Goal: Find specific page/section: Find specific page/section

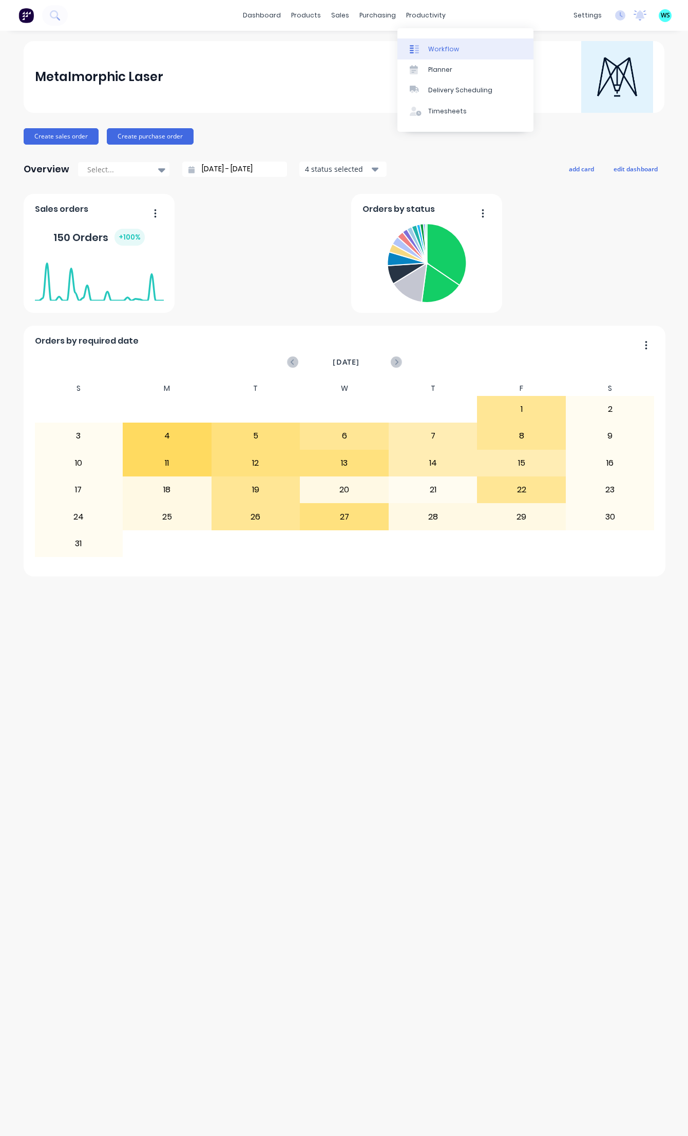
click at [441, 50] on div "Workflow" at bounding box center [443, 49] width 31 height 9
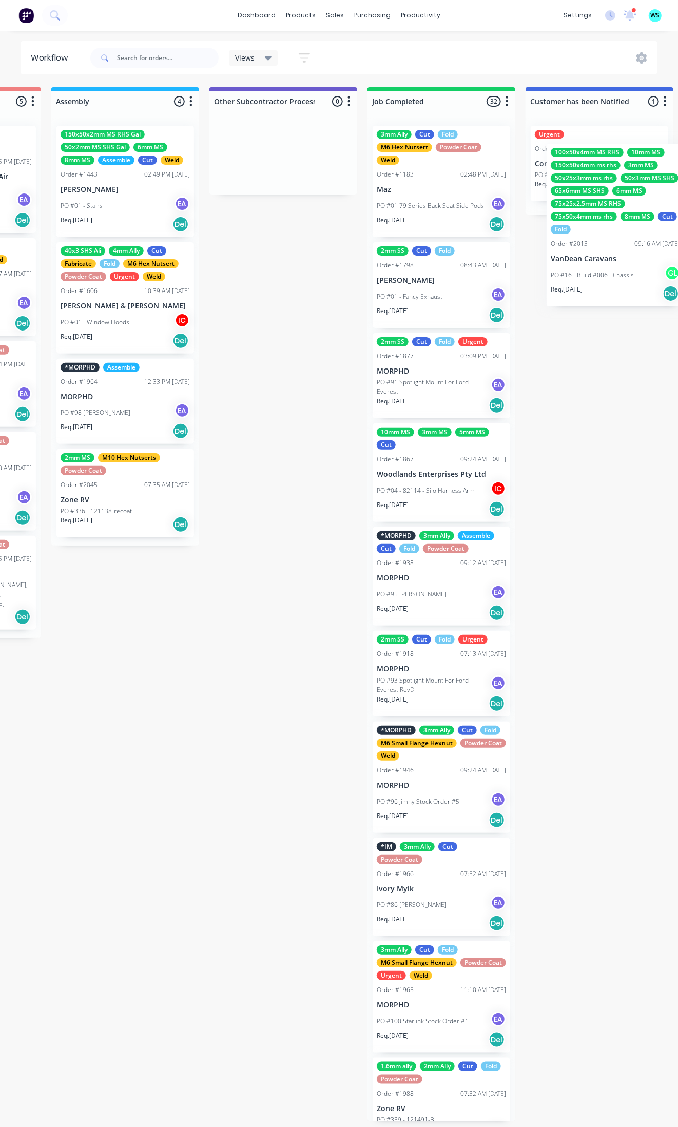
scroll to position [0, 3085]
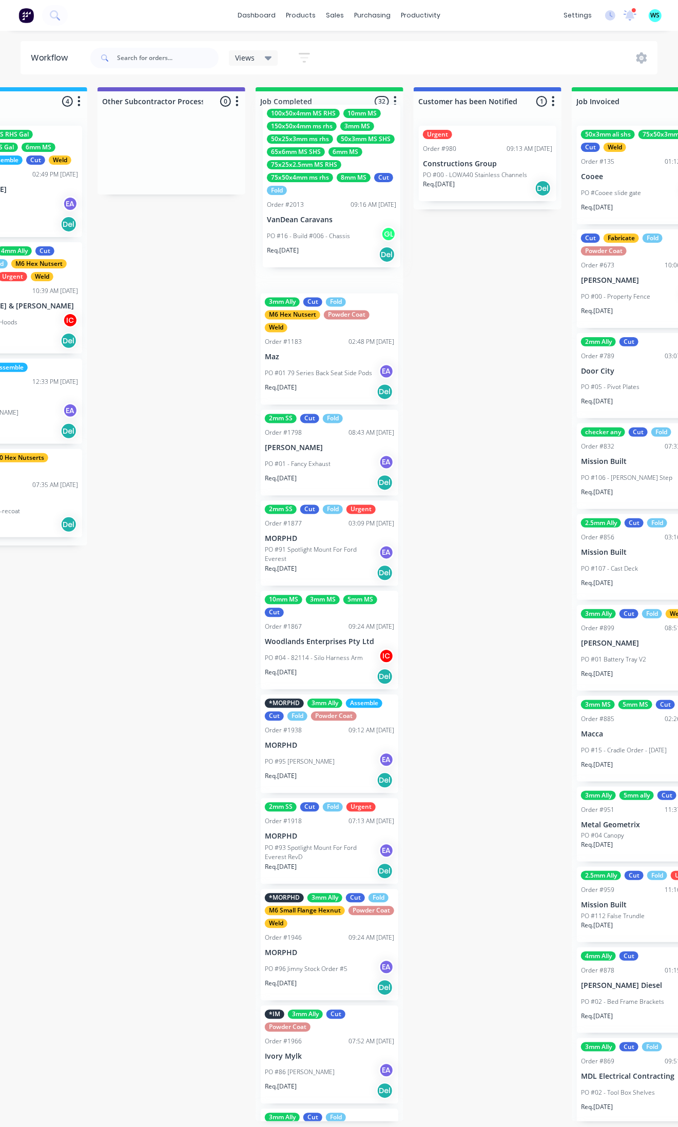
drag, startPoint x: 105, startPoint y: 224, endPoint x: 341, endPoint y: 206, distance: 236.7
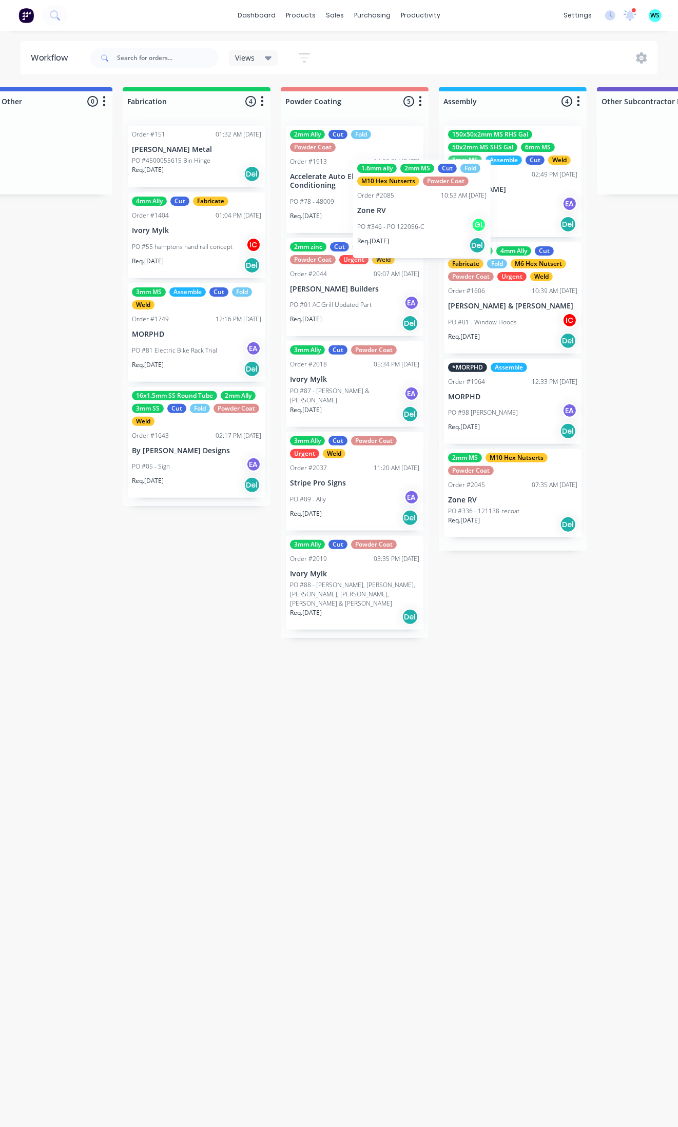
scroll to position [0, 2601]
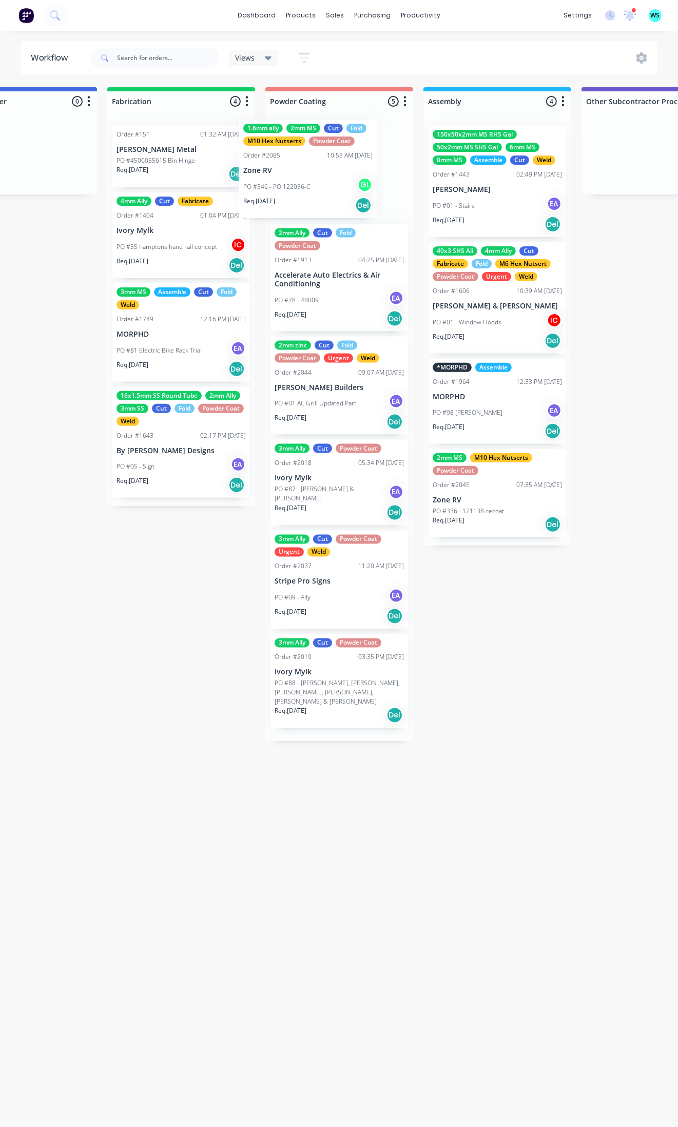
drag, startPoint x: 184, startPoint y: 413, endPoint x: 280, endPoint y: 186, distance: 246.2
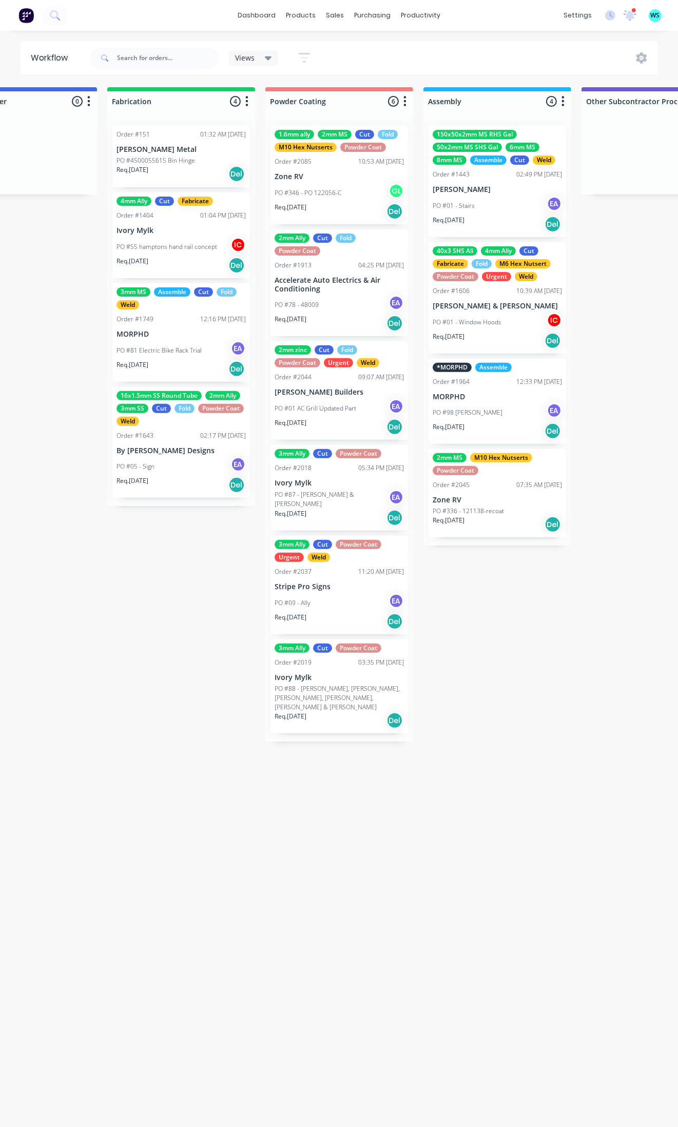
scroll to position [0, 2281]
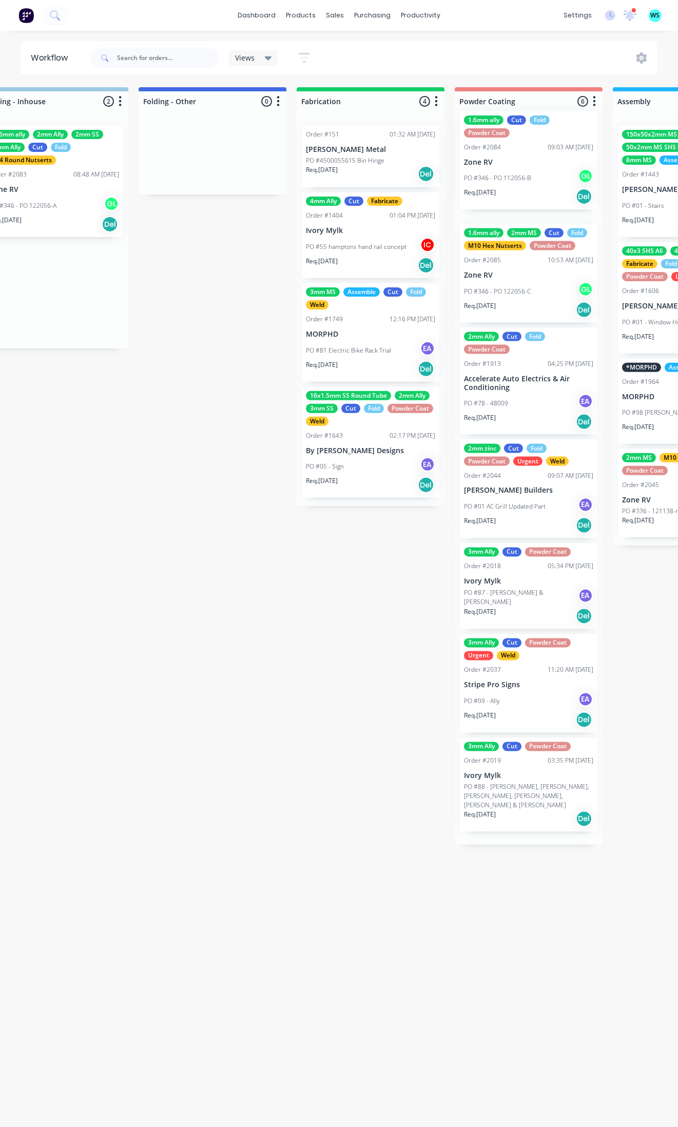
drag, startPoint x: 145, startPoint y: 307, endPoint x: 495, endPoint y: 176, distance: 374.1
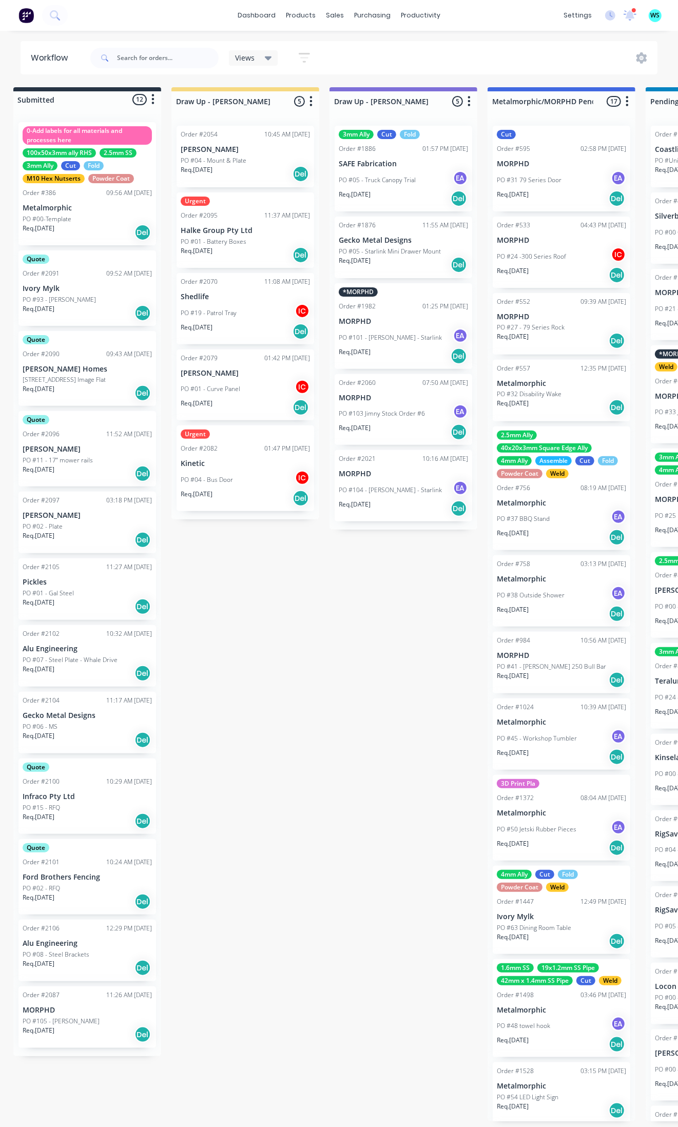
scroll to position [0, 0]
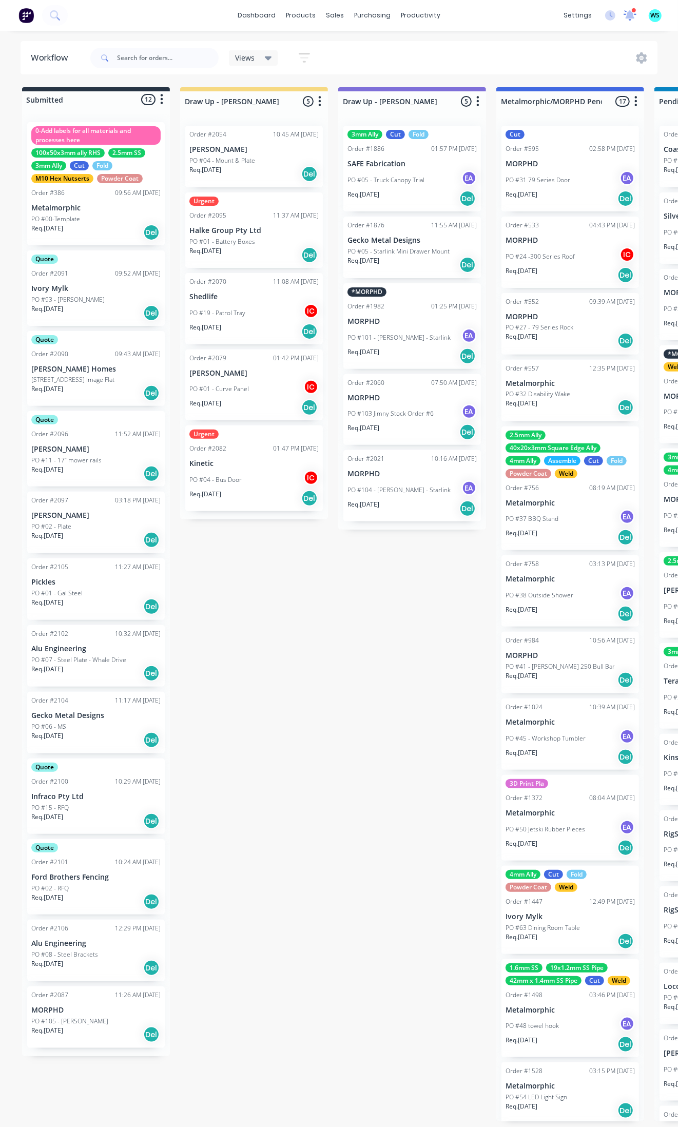
click at [627, 16] on icon at bounding box center [630, 14] width 10 height 9
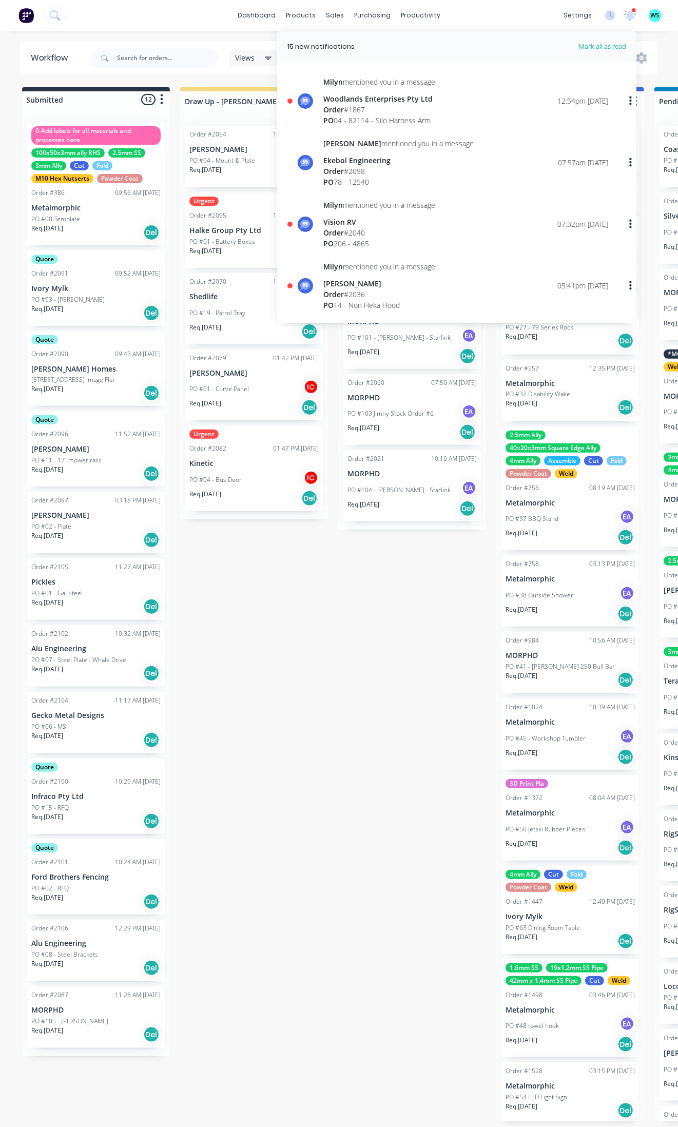
click at [399, 106] on div "Order # 1867" at bounding box center [379, 109] width 112 height 11
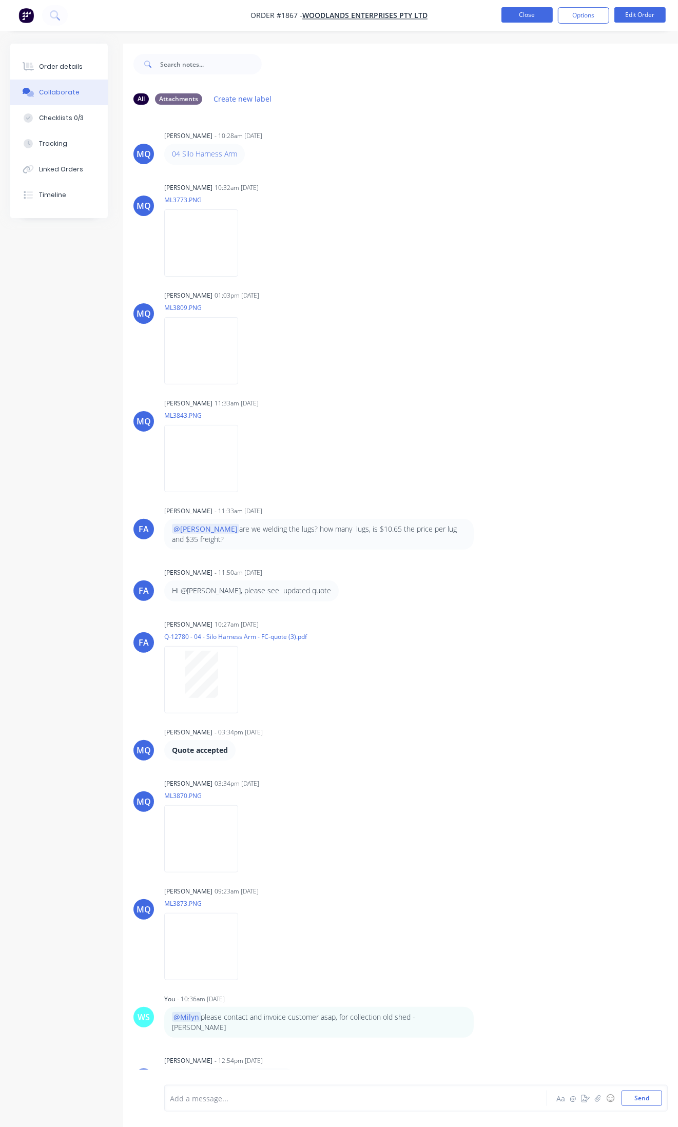
click at [517, 10] on button "Close" at bounding box center [526, 14] width 51 height 15
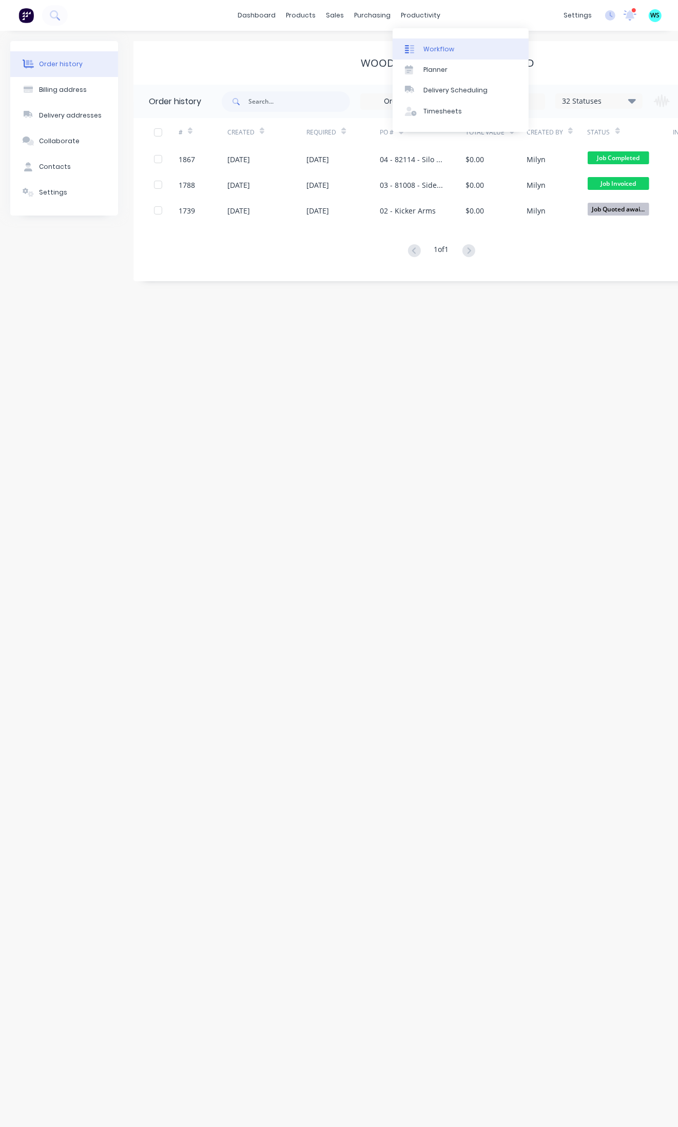
click at [440, 51] on div "Workflow" at bounding box center [438, 49] width 31 height 9
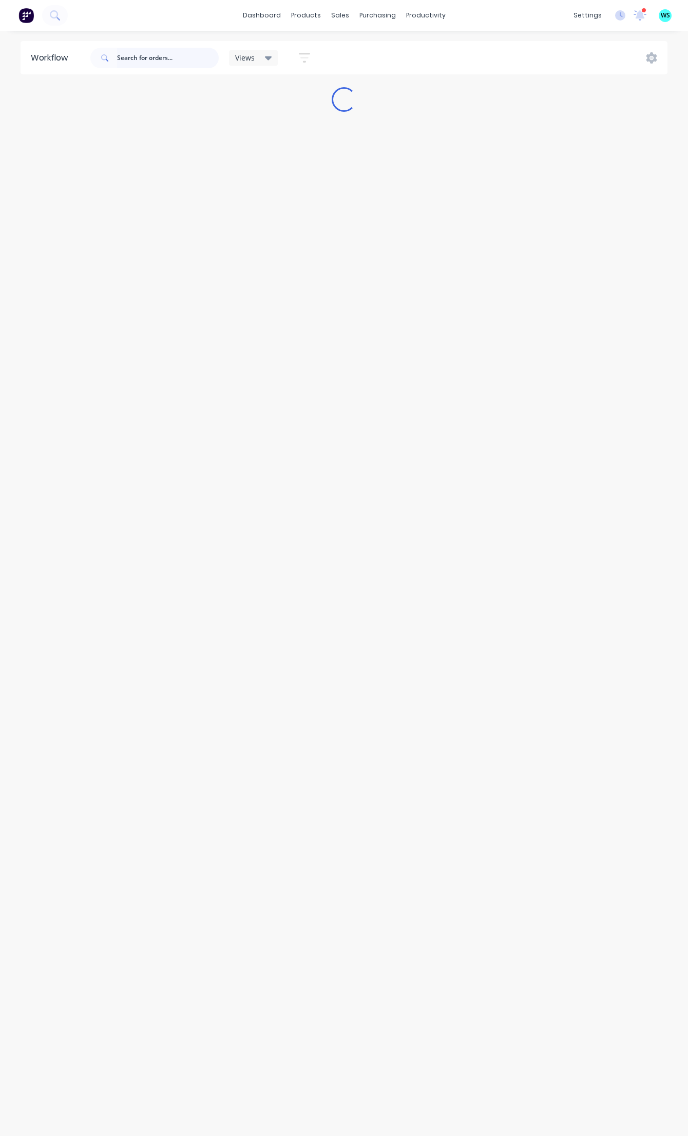
click at [175, 60] on input "text" at bounding box center [168, 58] width 102 height 21
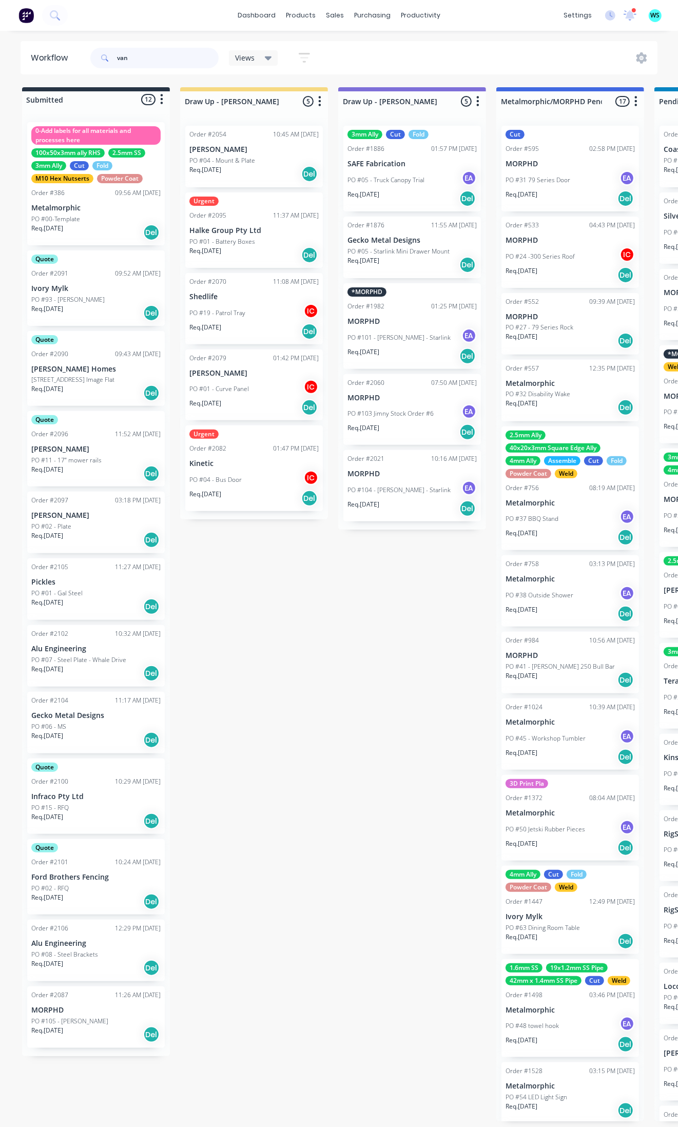
click at [175, 60] on input "van" at bounding box center [168, 58] width 102 height 21
type input "vandean"
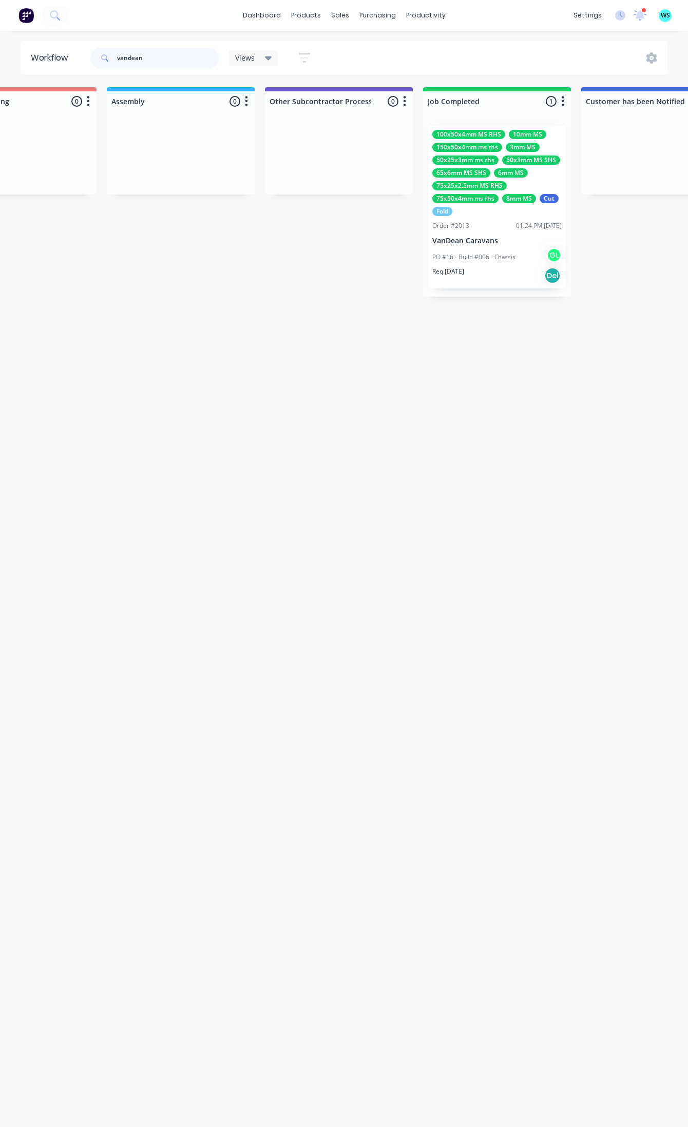
scroll to position [0, 2471]
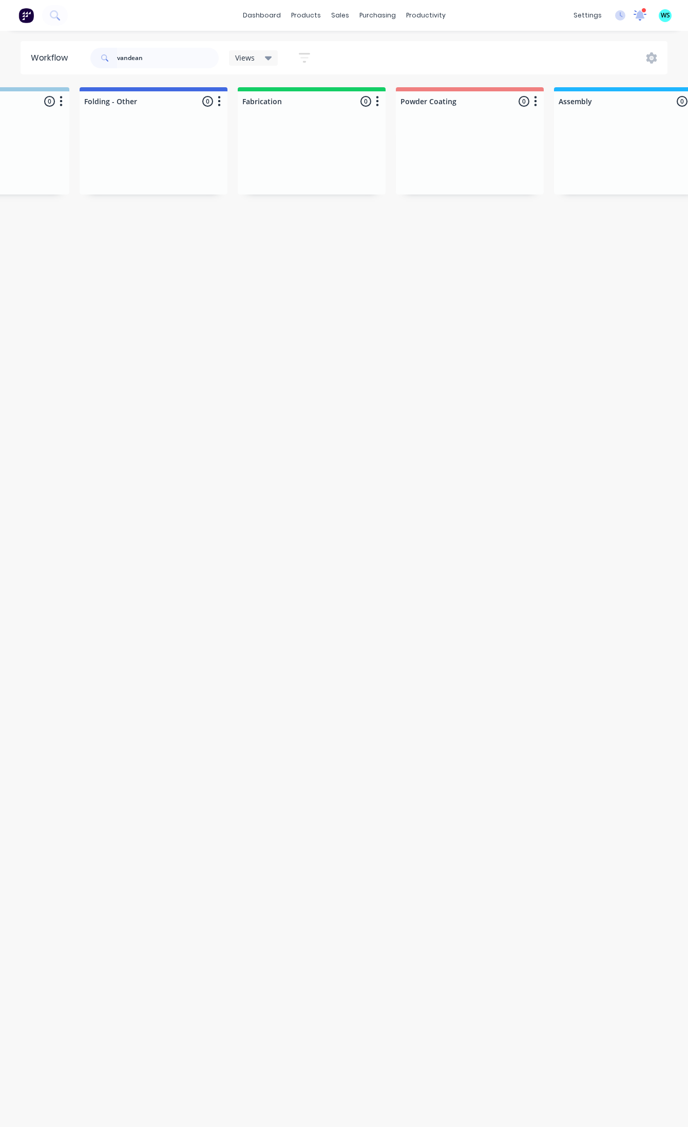
click at [641, 17] on icon at bounding box center [639, 14] width 9 height 9
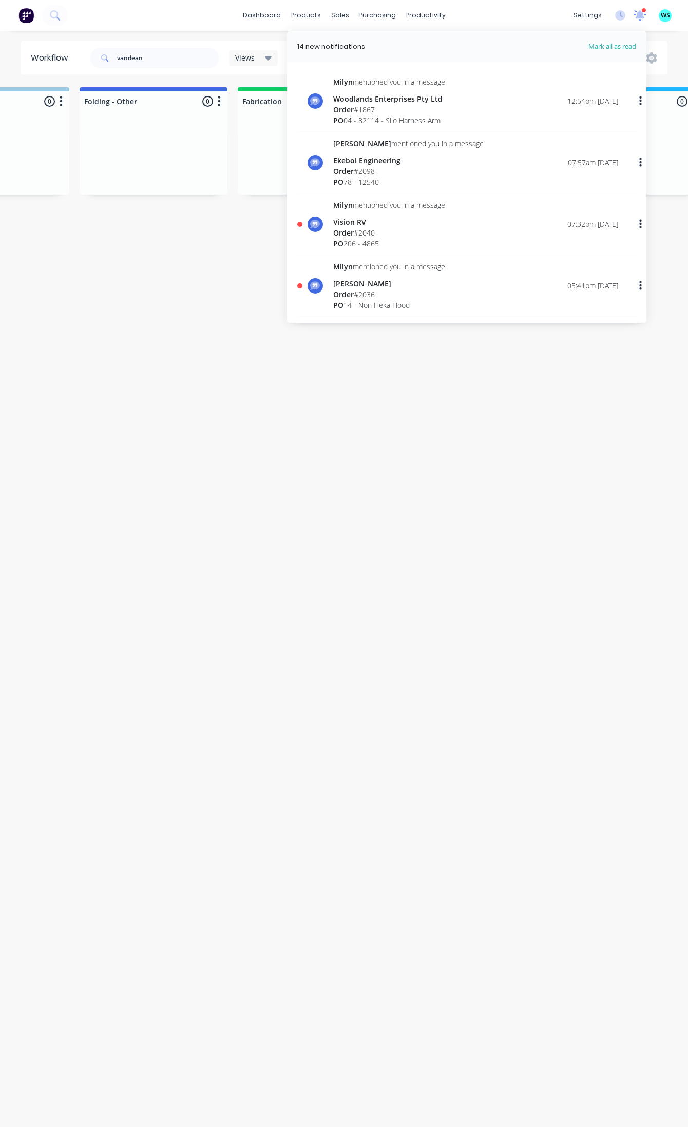
click at [641, 17] on icon at bounding box center [640, 13] width 10 height 9
click at [144, 55] on input "vandean" at bounding box center [168, 58] width 102 height 21
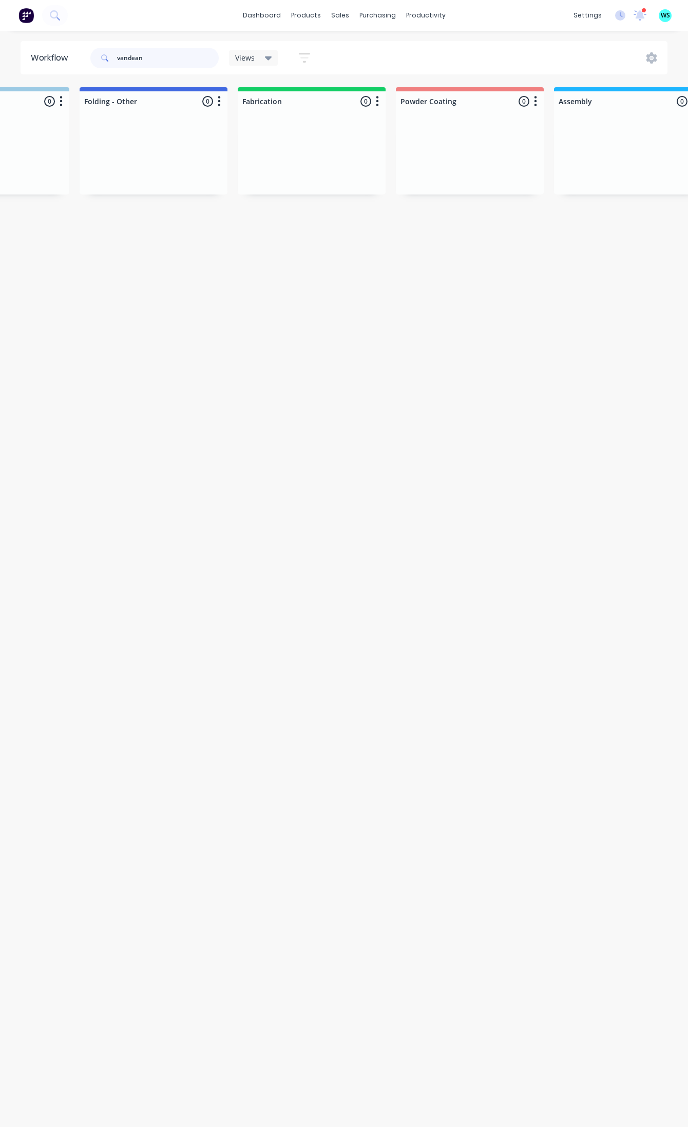
click at [139, 56] on input "vandean" at bounding box center [168, 58] width 102 height 21
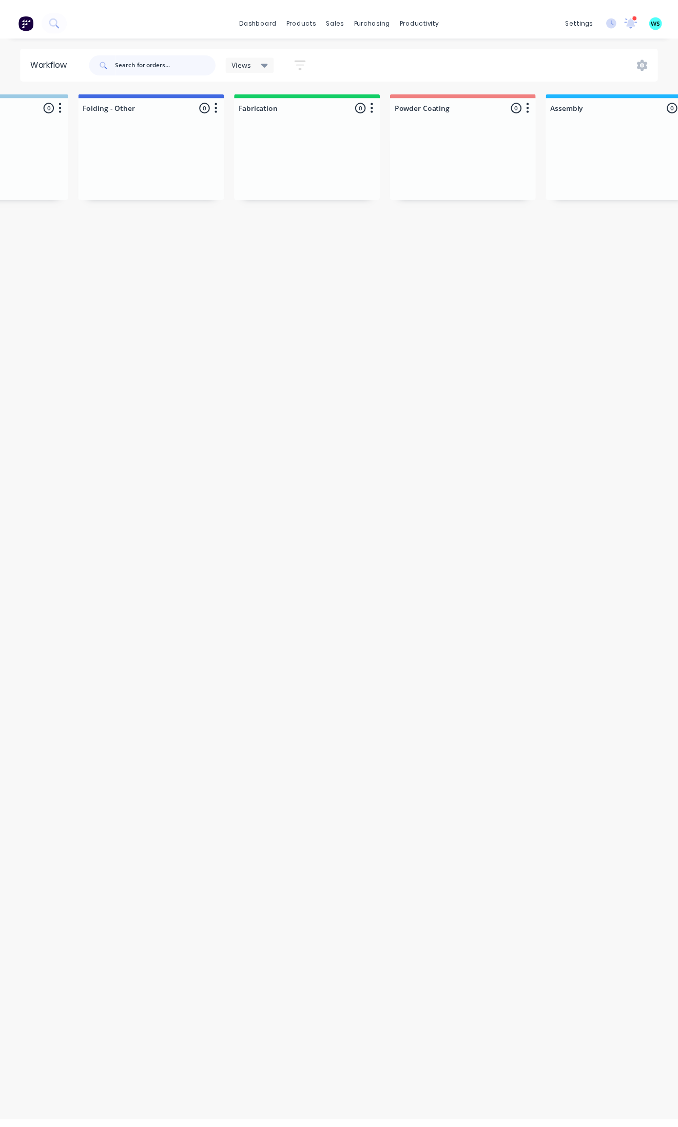
scroll to position [0, 0]
